Goal: Task Accomplishment & Management: Manage account settings

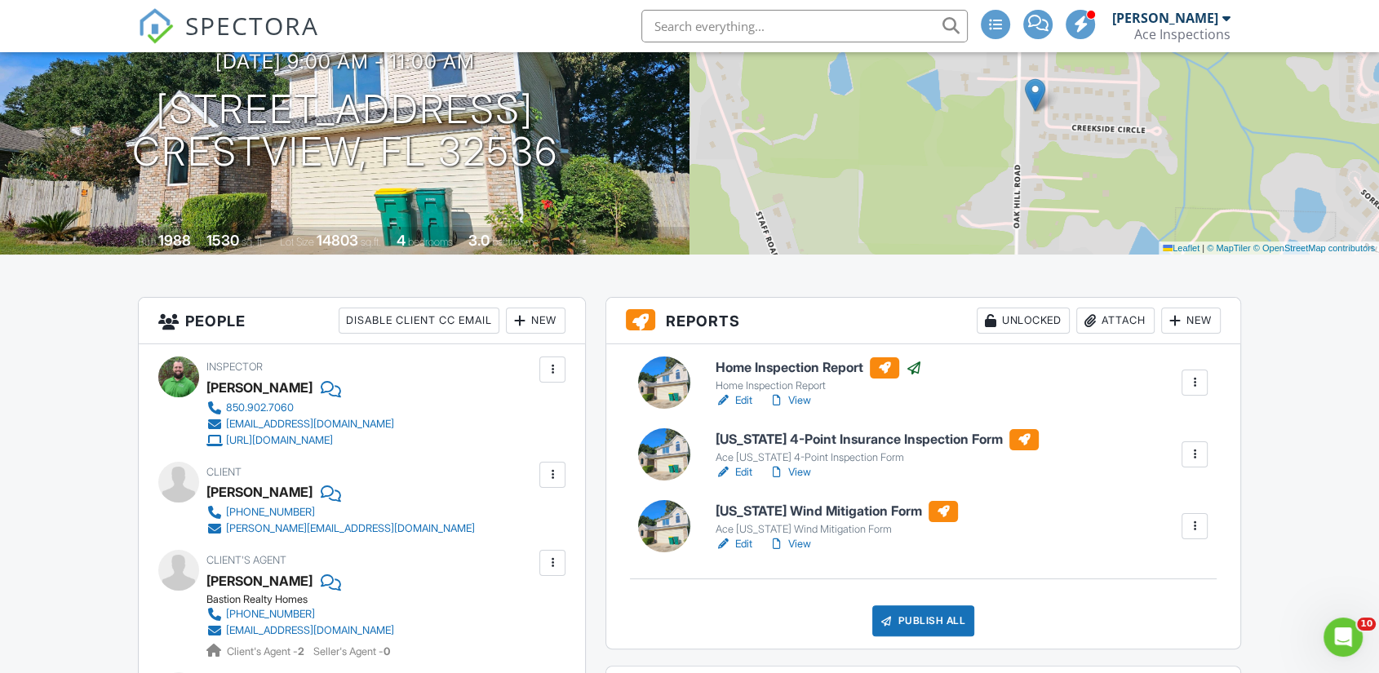
click at [802, 522] on h6 "Florida Wind Mitigation Form" at bounding box center [837, 511] width 242 height 21
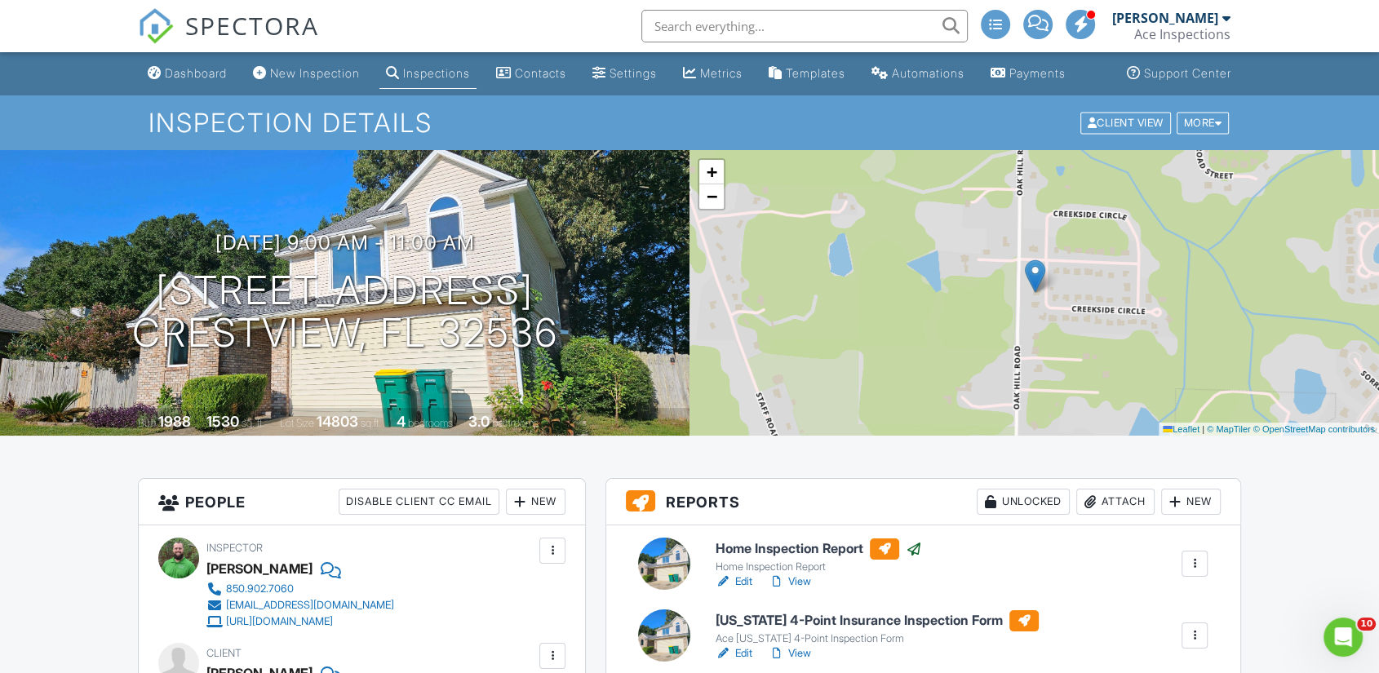
scroll to position [181, 0]
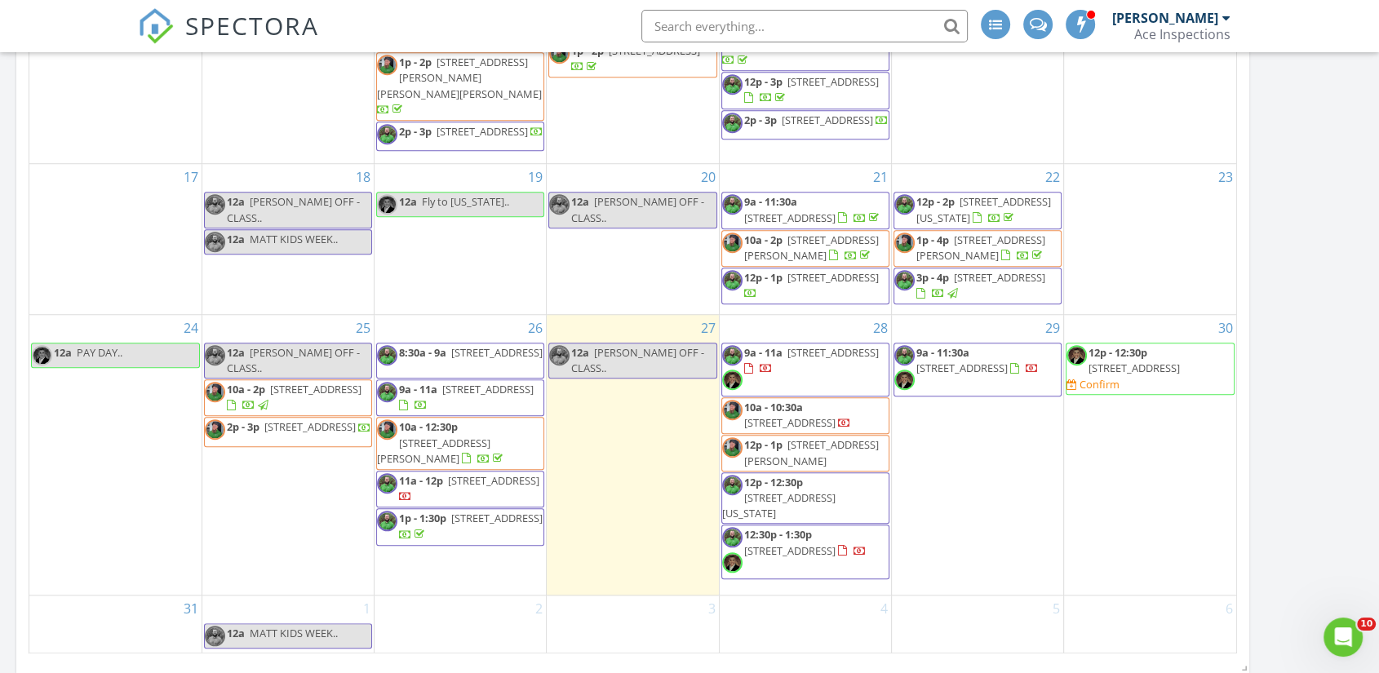
scroll to position [2167, 1408]
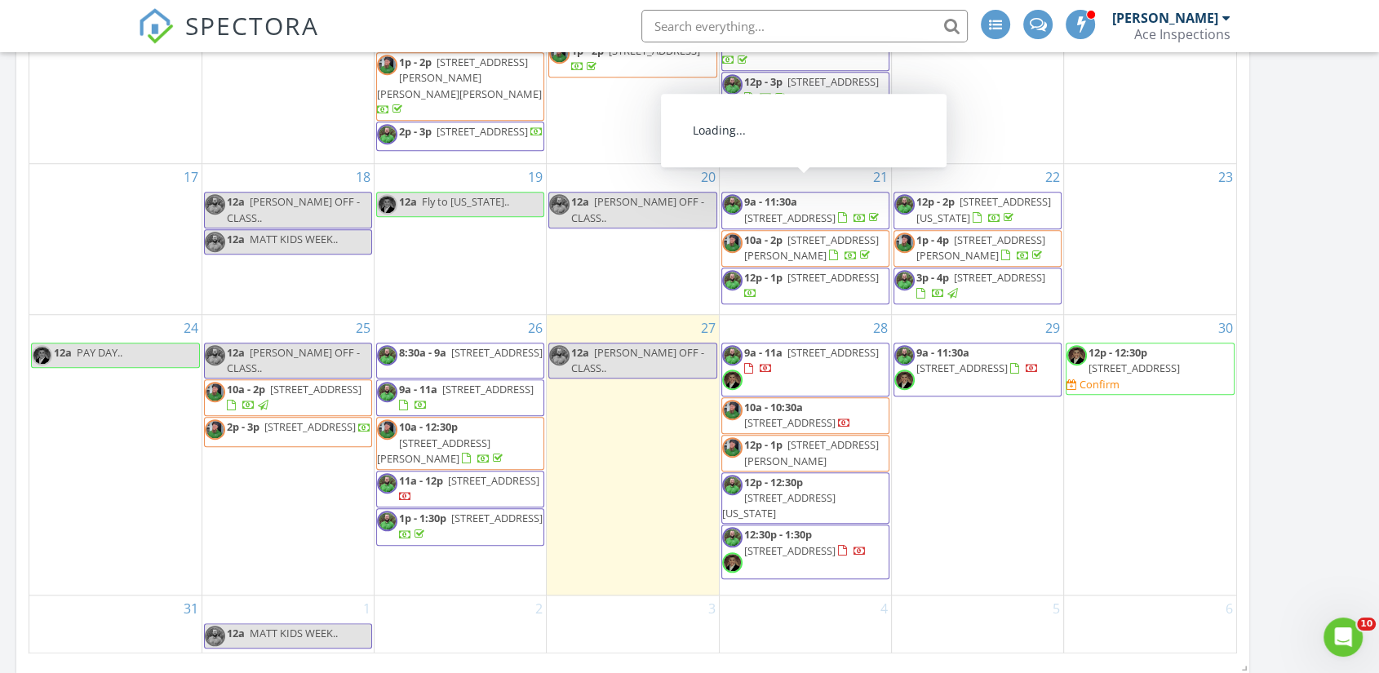
click at [1315, 353] on div "Today All Inspectors 12:00 am MATT OFF - CLASS.. Matthew Roller New Inspection …" at bounding box center [689, 29] width 1379 height 2138
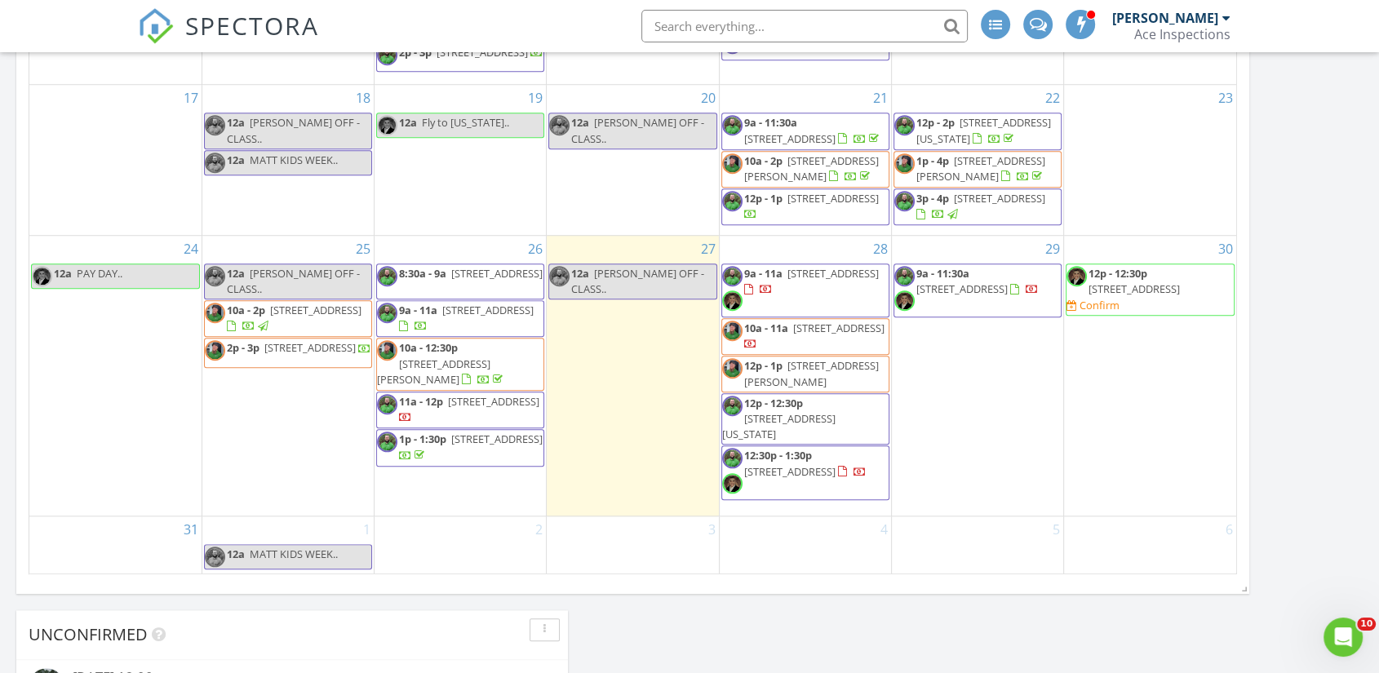
scroll to position [1378, 0]
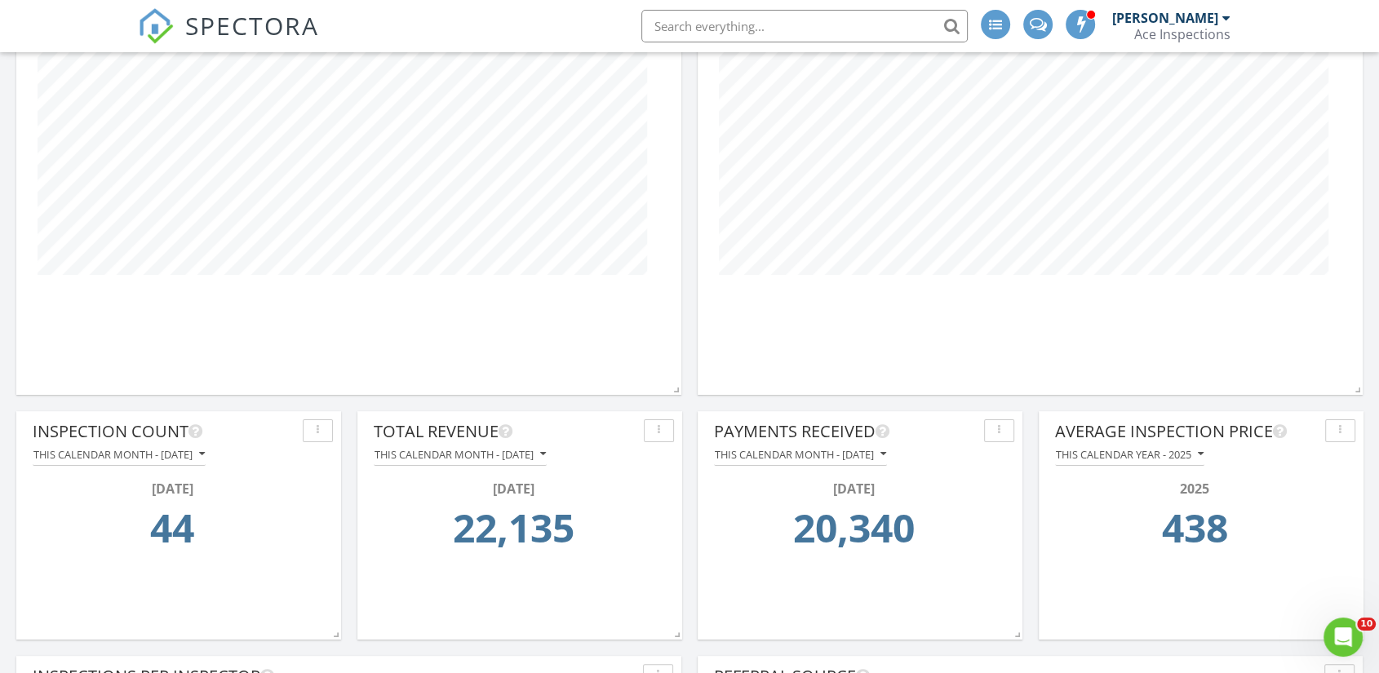
scroll to position [254, 0]
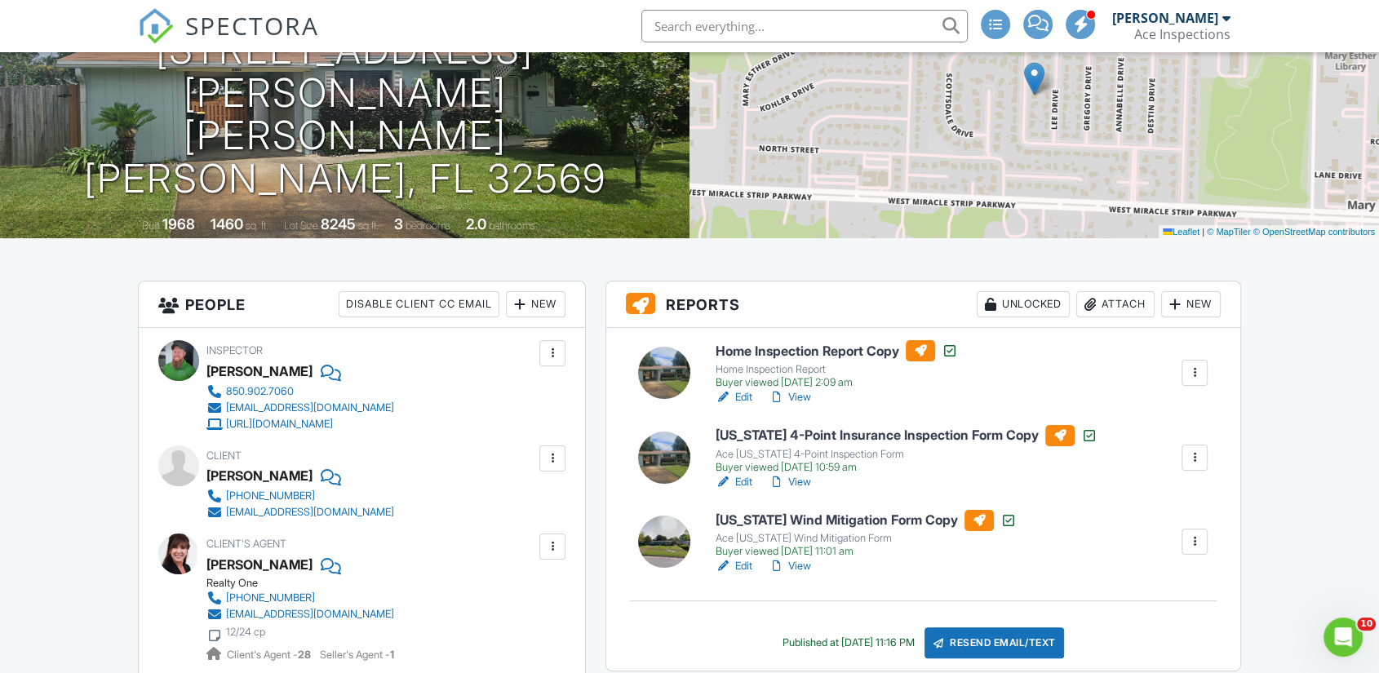
scroll to position [16, 0]
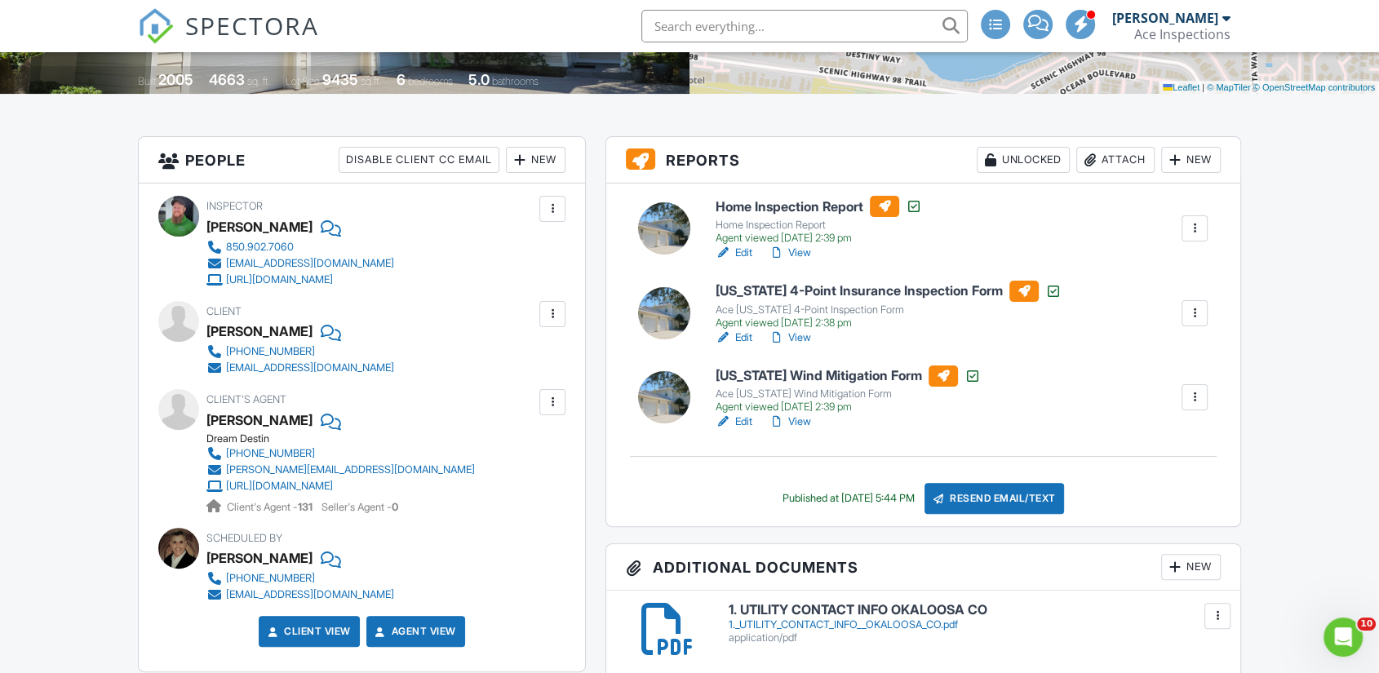
scroll to position [362, 0]
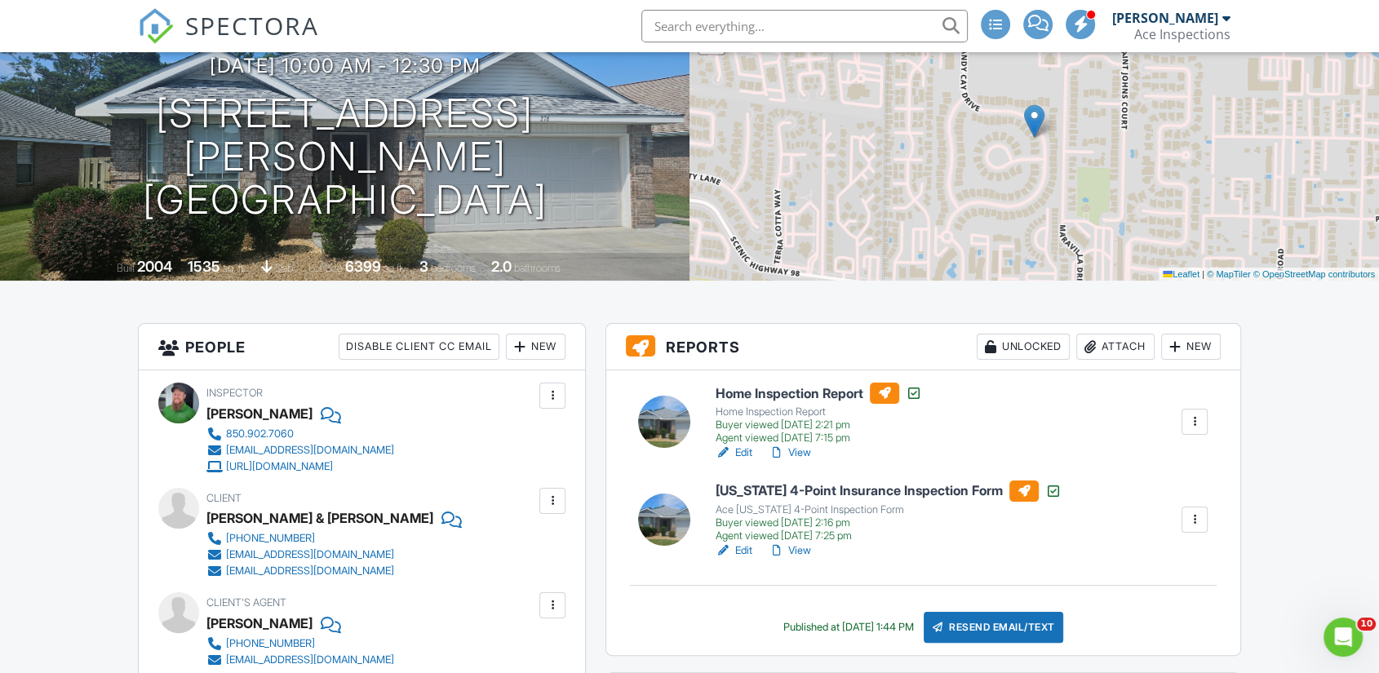
scroll to position [129, 0]
